Goal: Answer question/provide support: Answer question/provide support

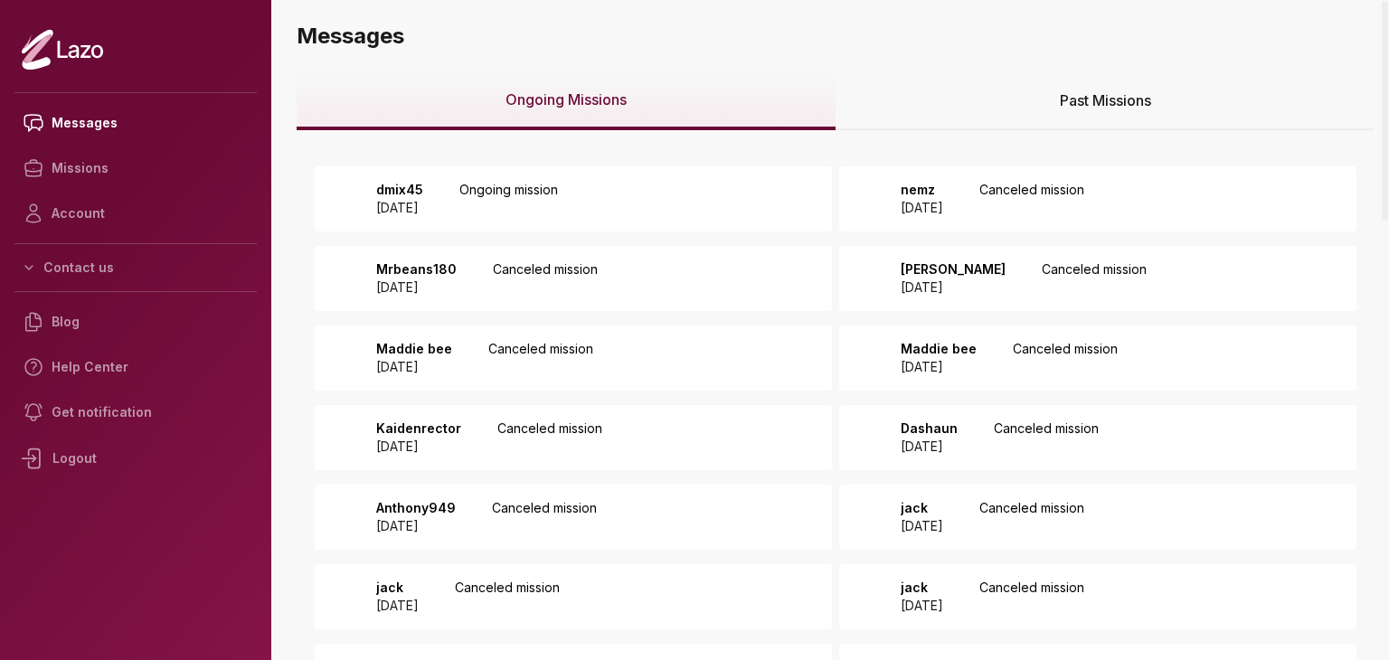
click at [709, 182] on div "dmix45 2025 August 15 Ongoing mission" at bounding box center [573, 198] width 517 height 65
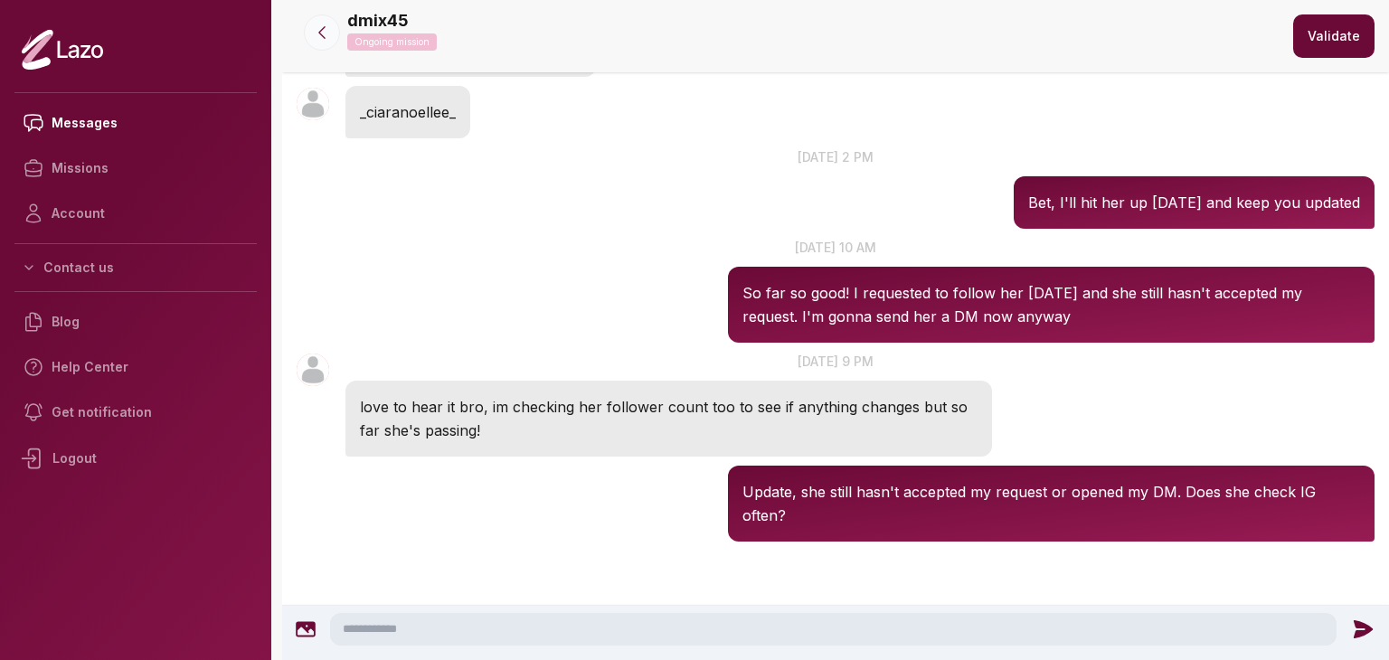
scroll to position [544, 0]
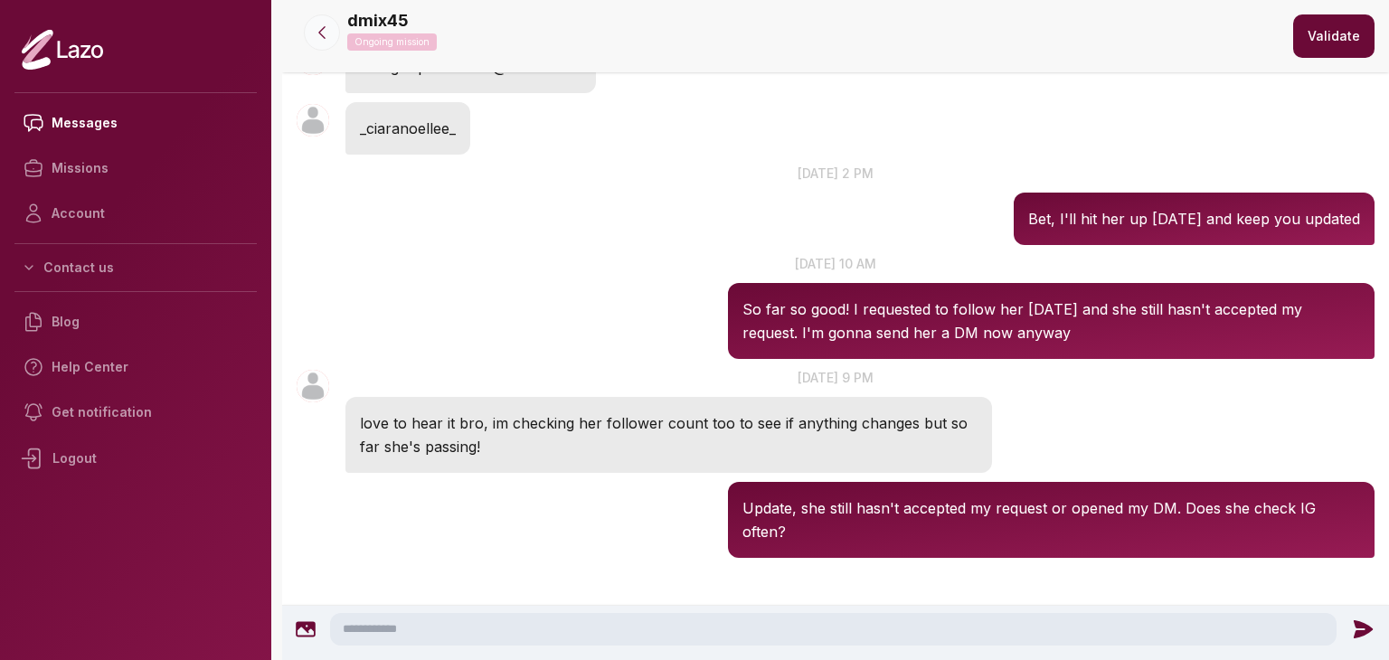
click at [322, 24] on icon at bounding box center [322, 33] width 18 height 18
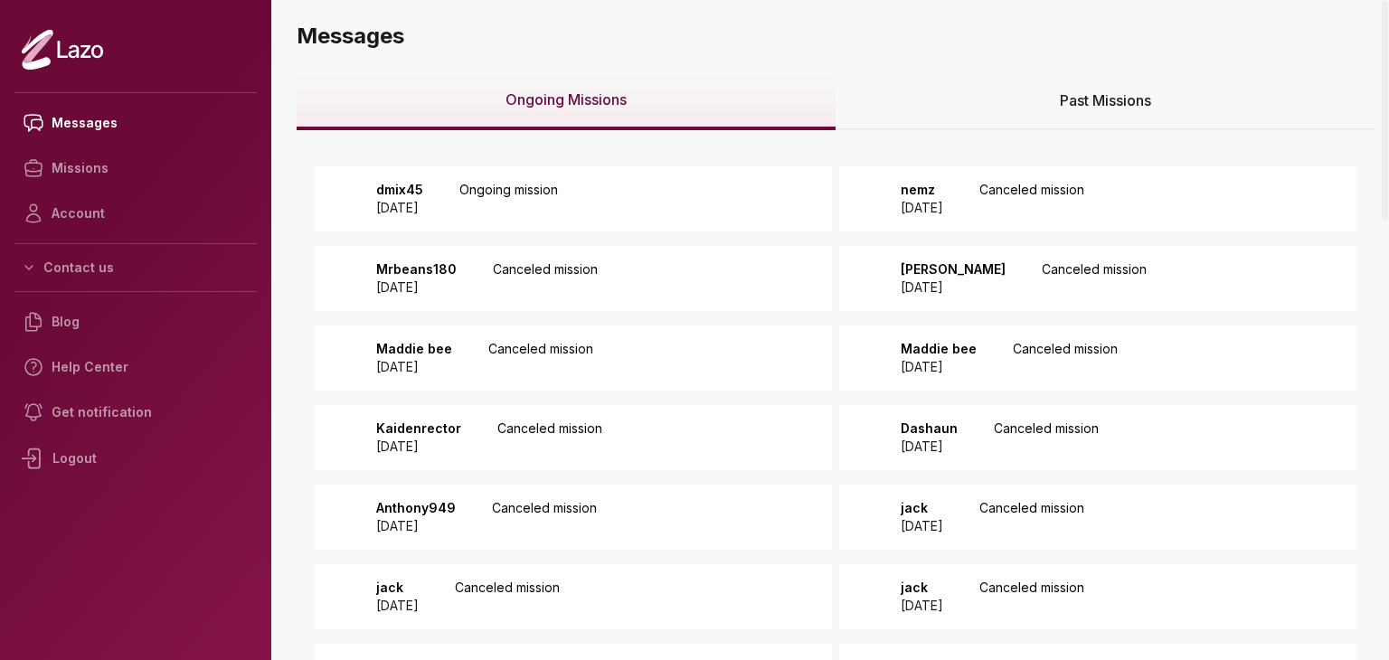
click at [994, 112] on div "Past Missions" at bounding box center [1104, 101] width 539 height 58
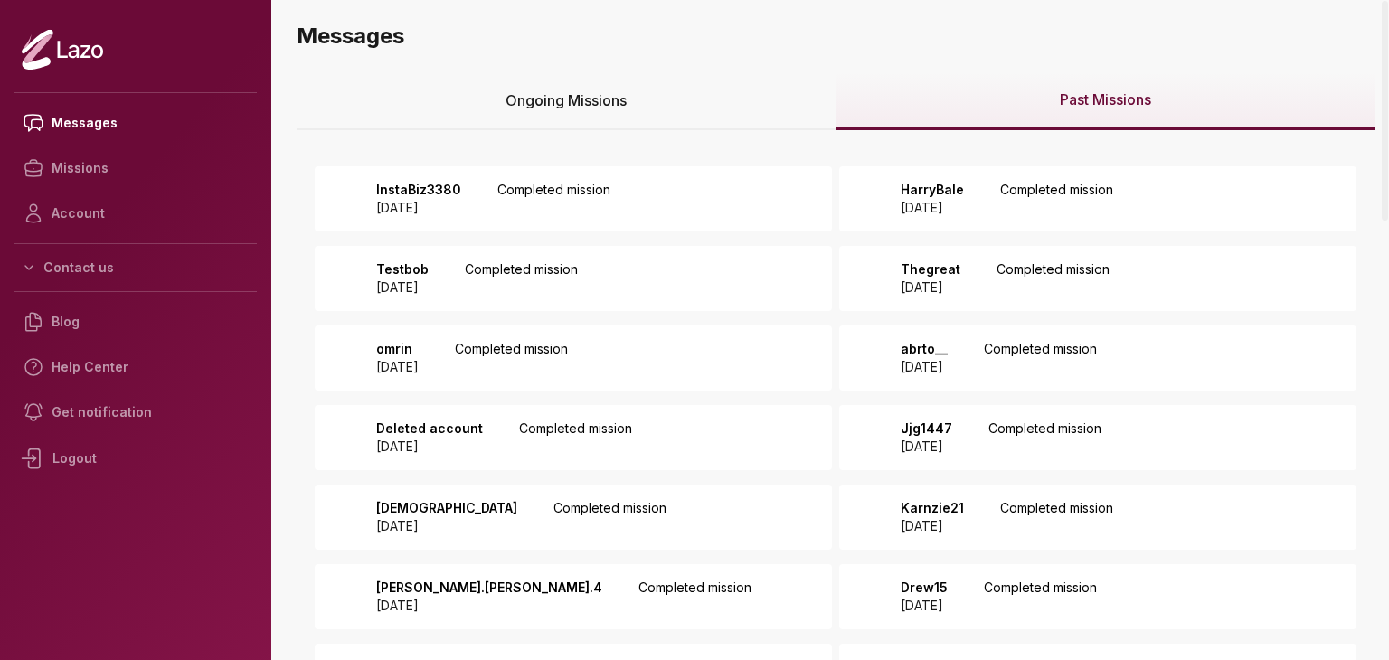
click at [787, 190] on div "InstaBiz3380 2025 August 14 Completed mission" at bounding box center [573, 198] width 517 height 65
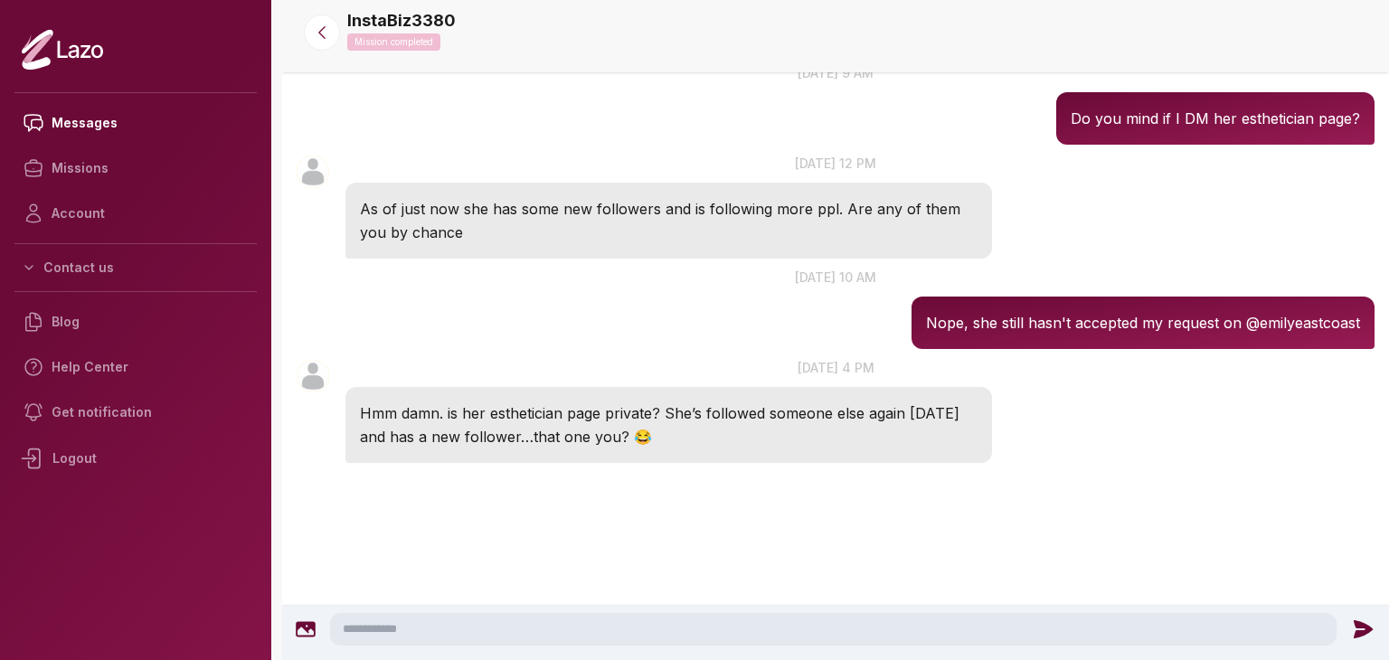
scroll to position [1298, 0]
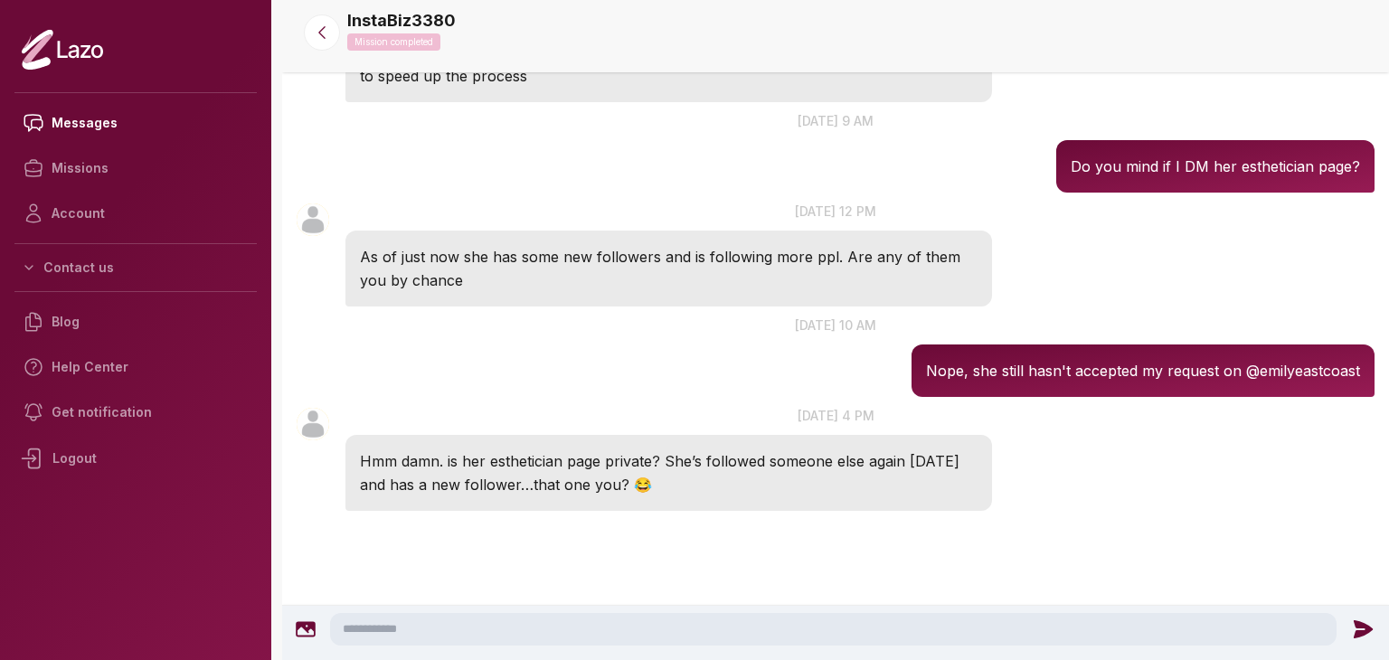
click at [708, 627] on textarea at bounding box center [833, 629] width 1006 height 33
type textarea "*"
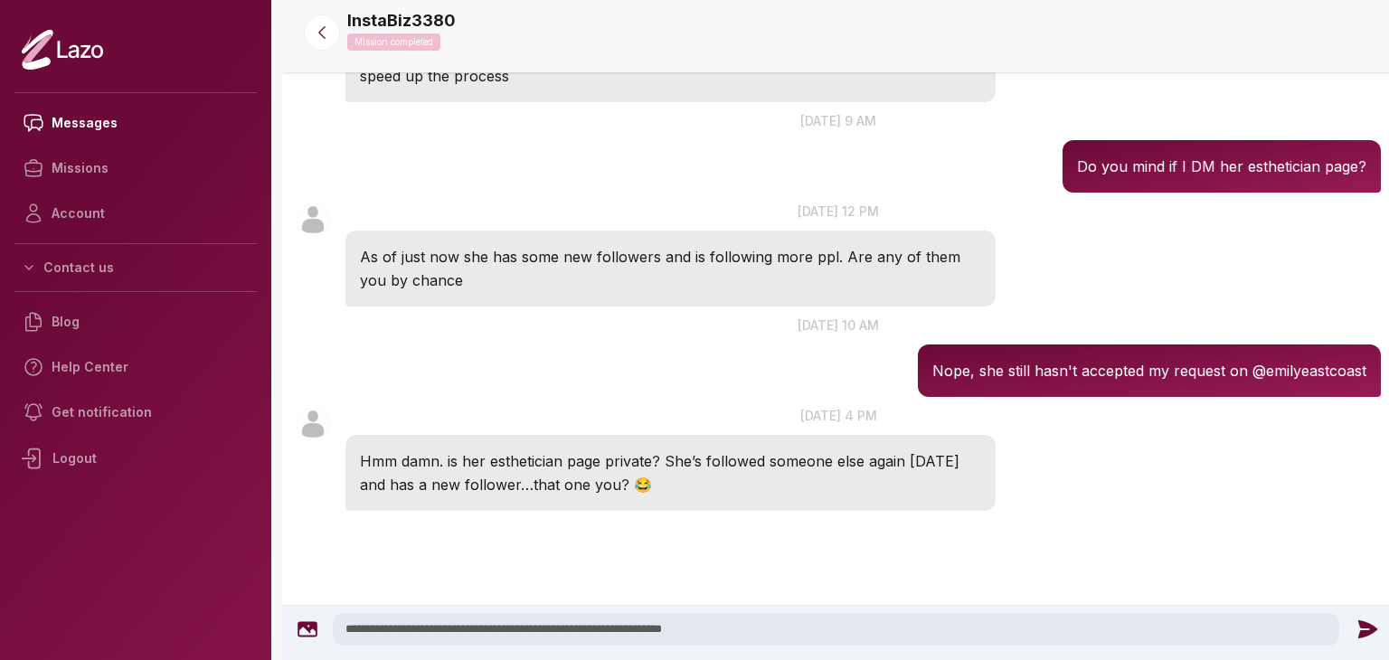
type textarea "**********"
click at [1355, 624] on icon at bounding box center [1367, 630] width 24 height 24
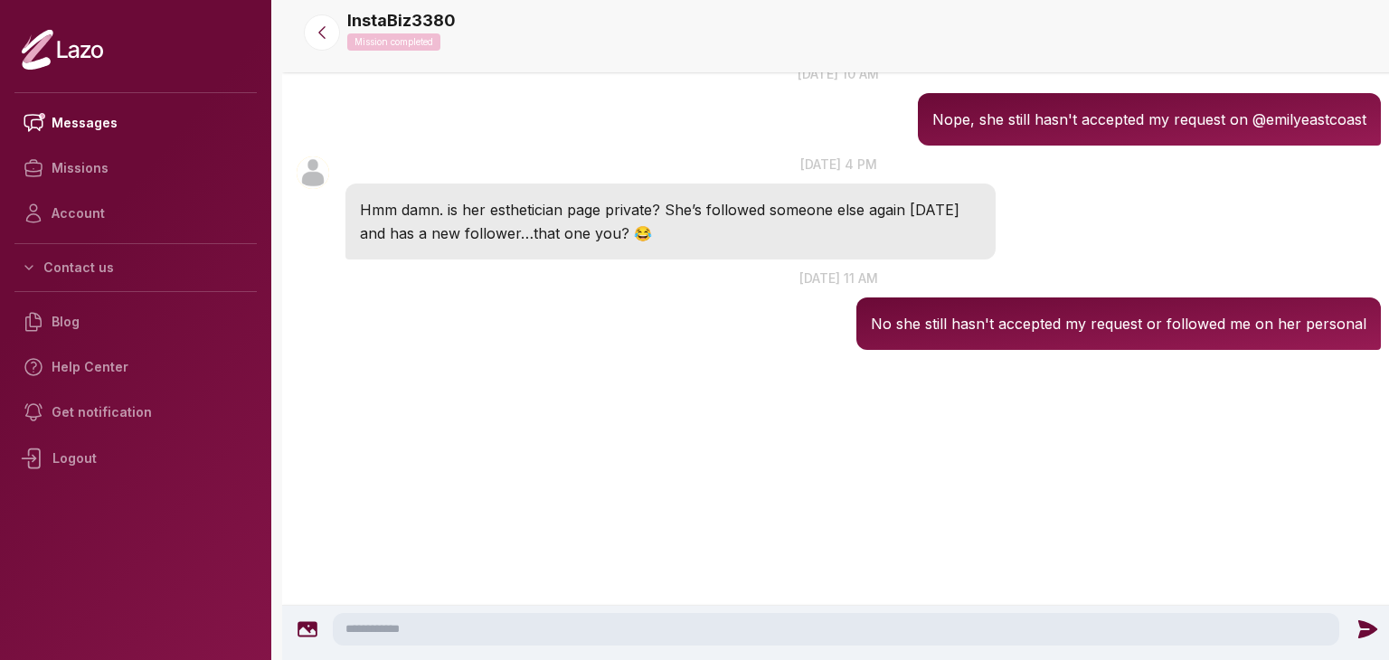
scroll to position [1581, 0]
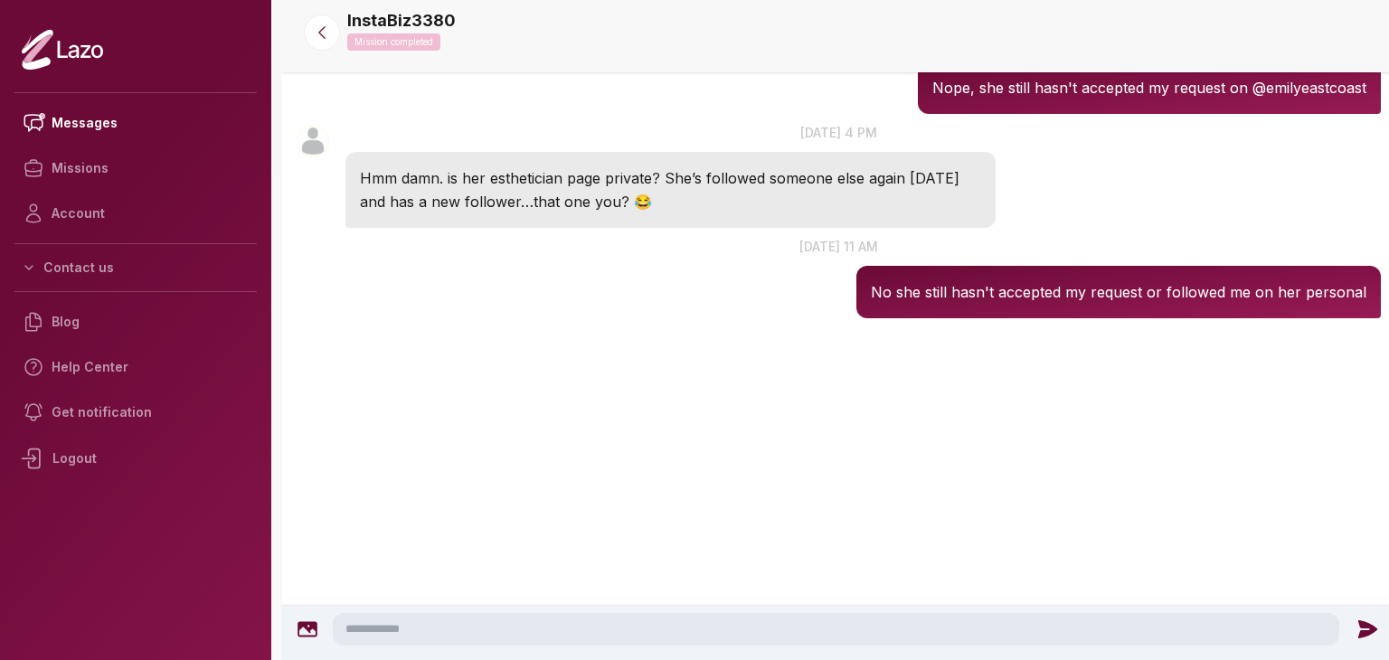
click at [1304, 635] on textarea at bounding box center [836, 629] width 1006 height 33
type textarea "**********"
click at [1371, 630] on icon at bounding box center [1367, 630] width 24 height 24
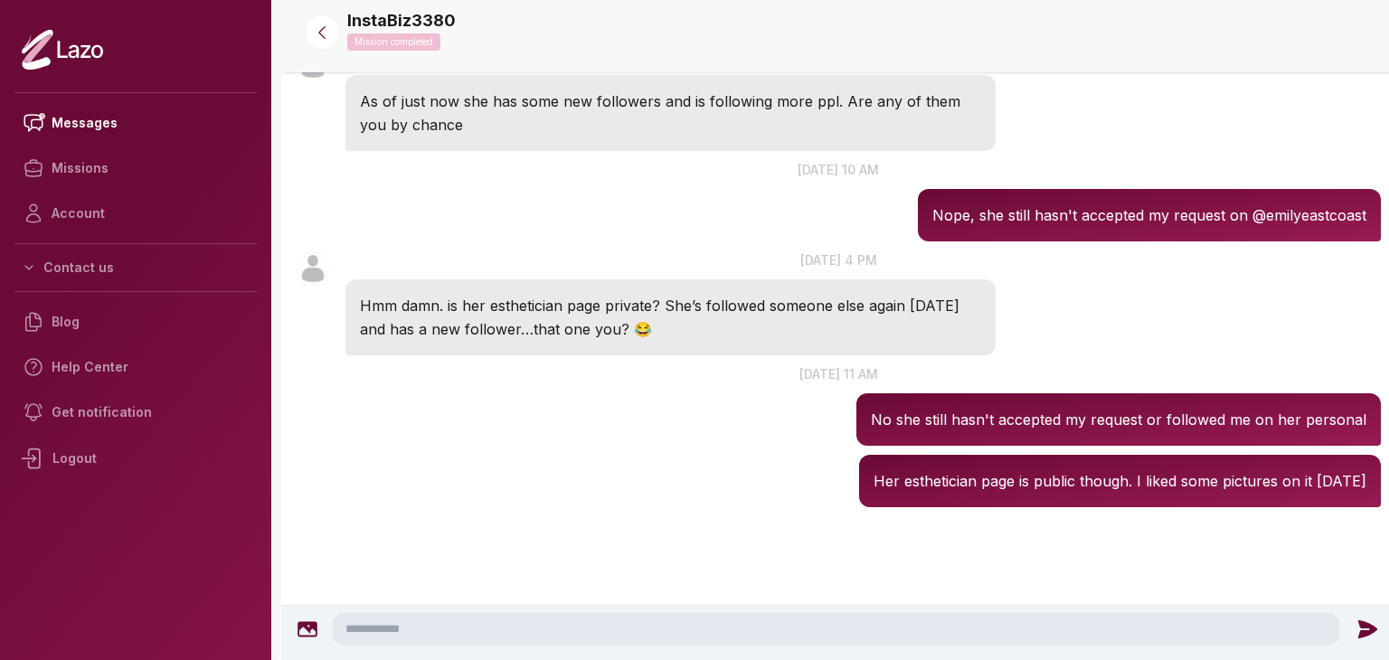
scroll to position [1450, 0]
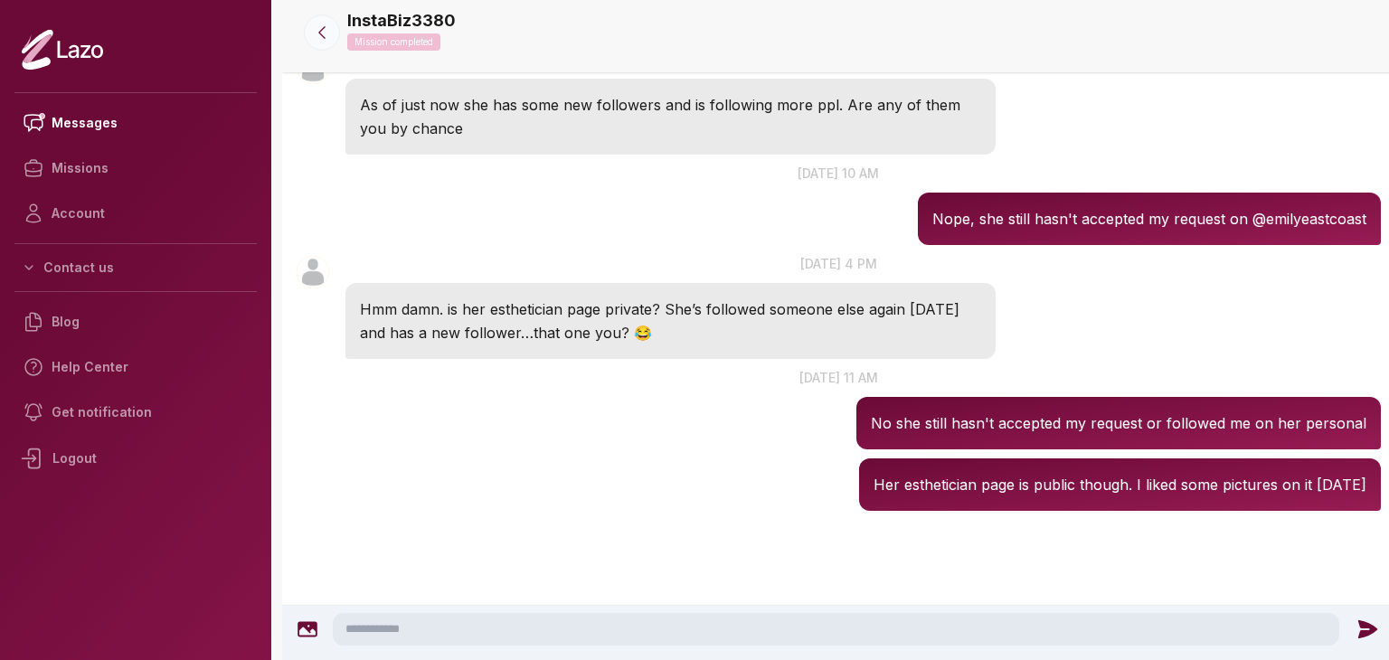
click at [331, 26] on button at bounding box center [322, 32] width 36 height 36
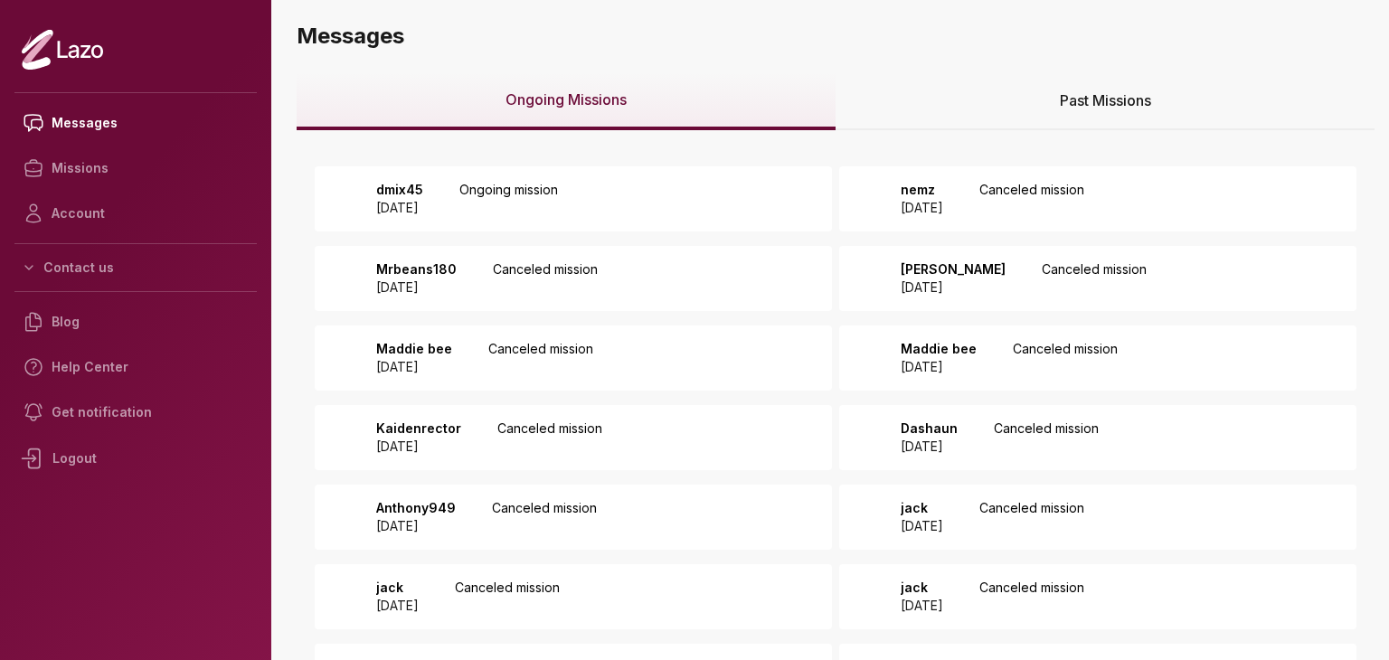
click at [945, 93] on div "Past Missions" at bounding box center [1104, 101] width 539 height 58
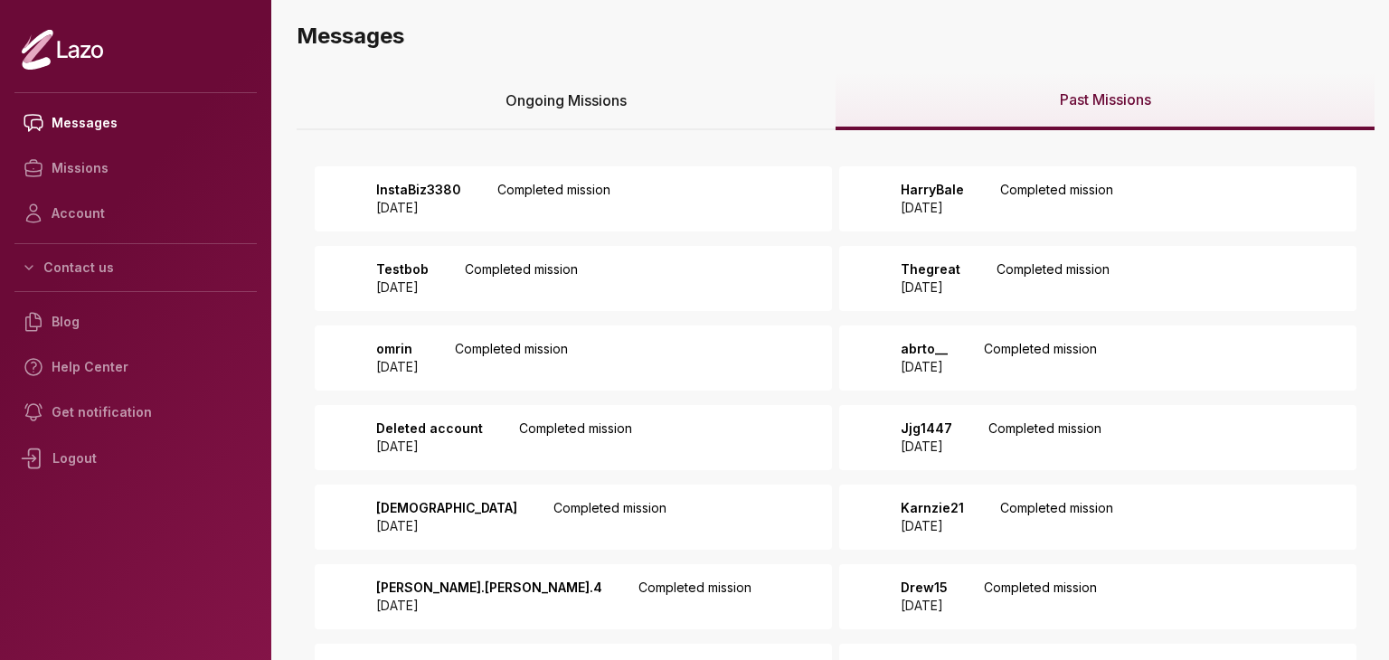
click at [1016, 189] on div "HarryBale 2025 August 12 Completed mission" at bounding box center [1001, 199] width 223 height 36
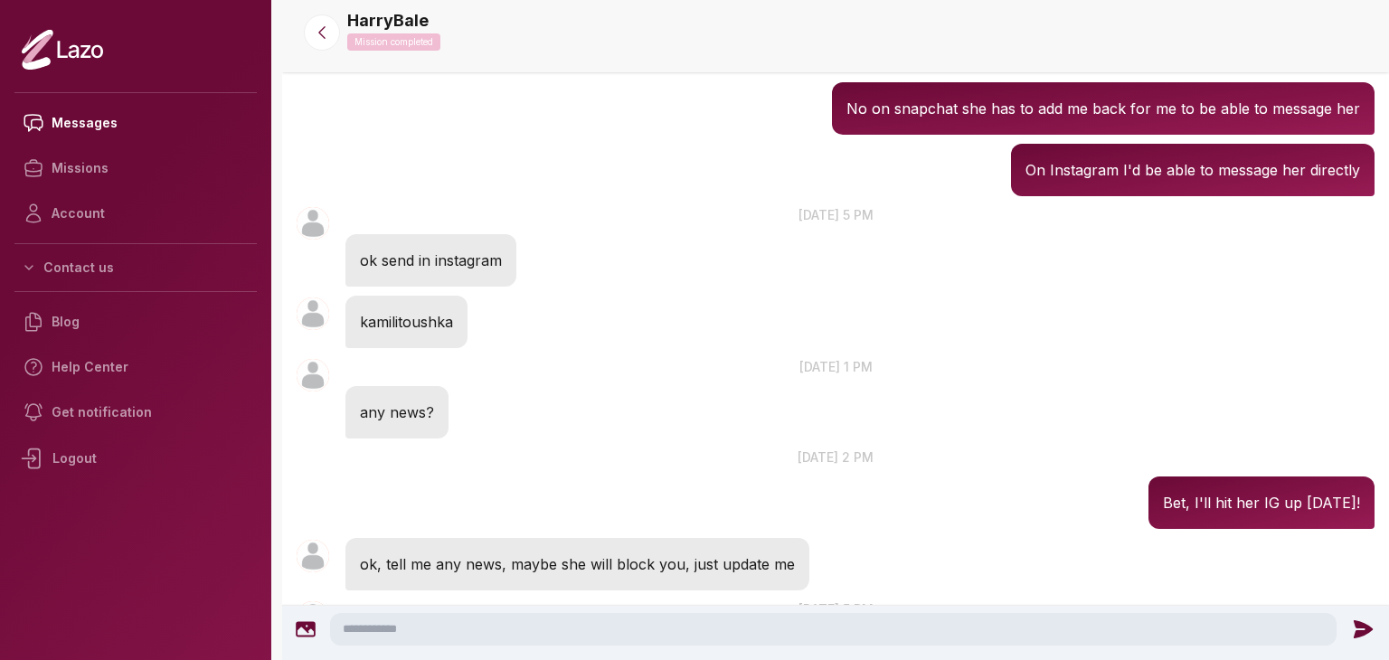
scroll to position [1891, 0]
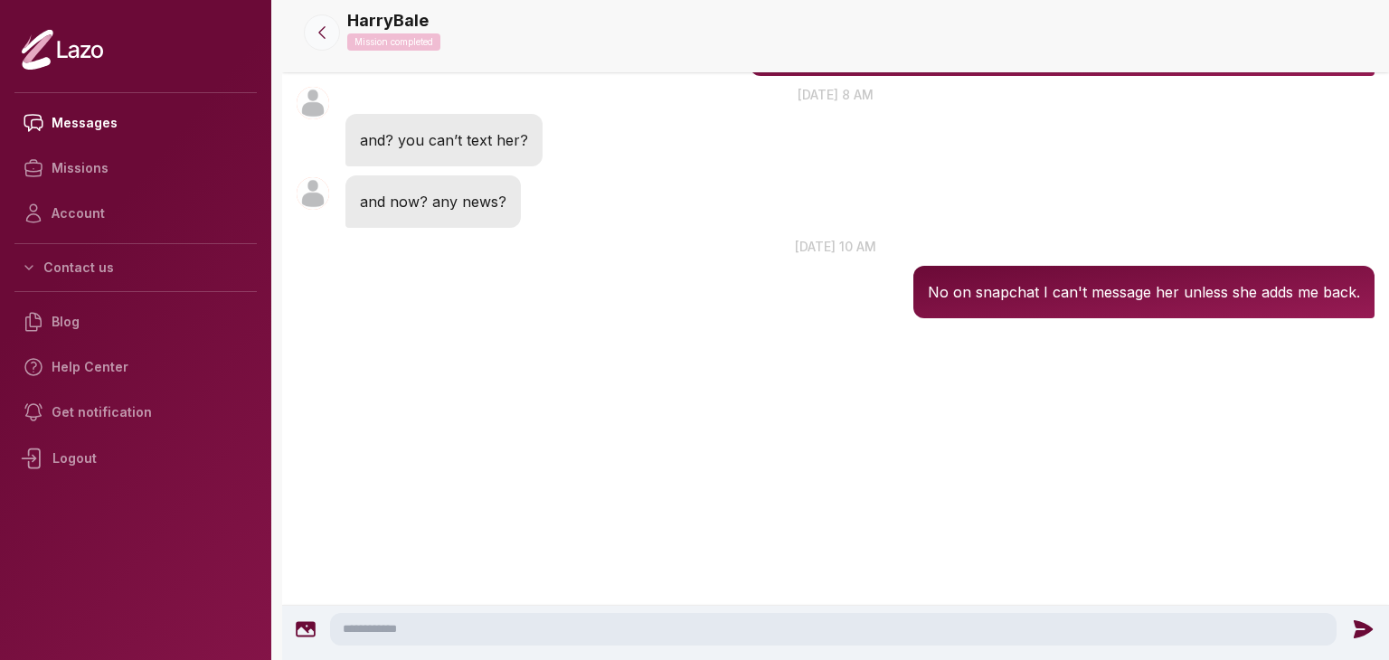
click at [325, 28] on icon at bounding box center [322, 33] width 18 height 18
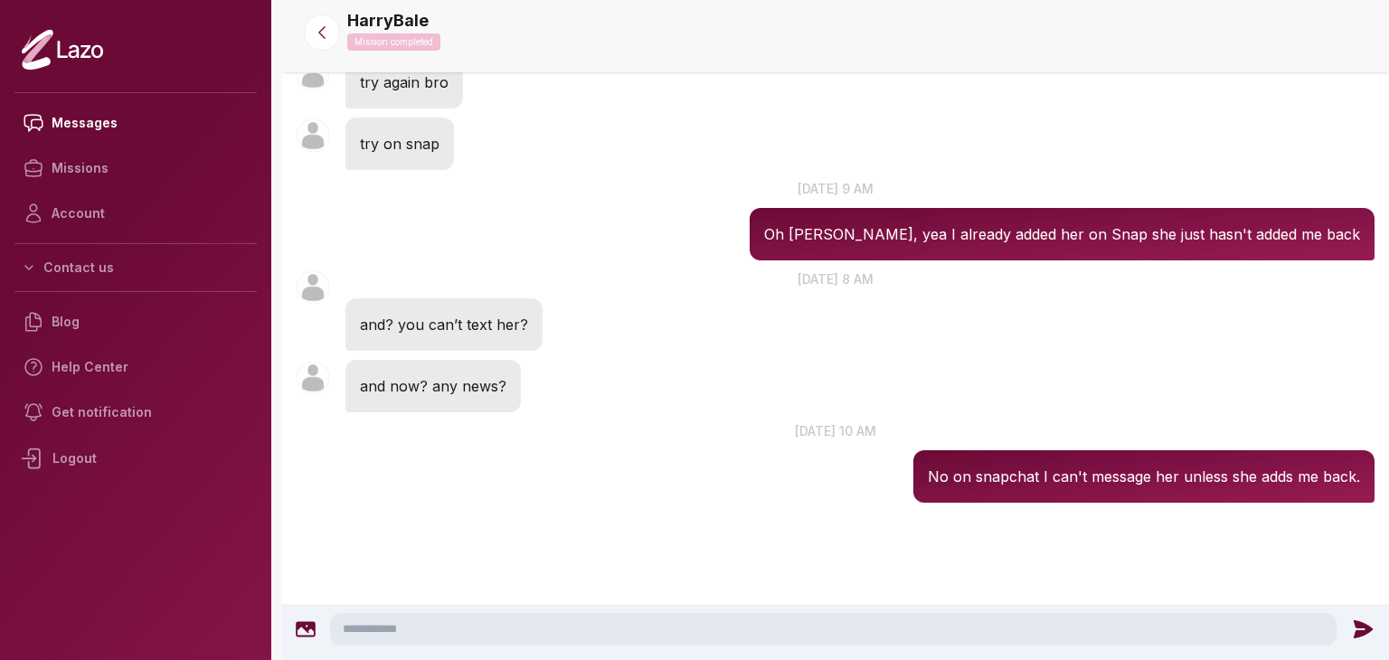
scroll to position [1698, 0]
